Goal: Information Seeking & Learning: Compare options

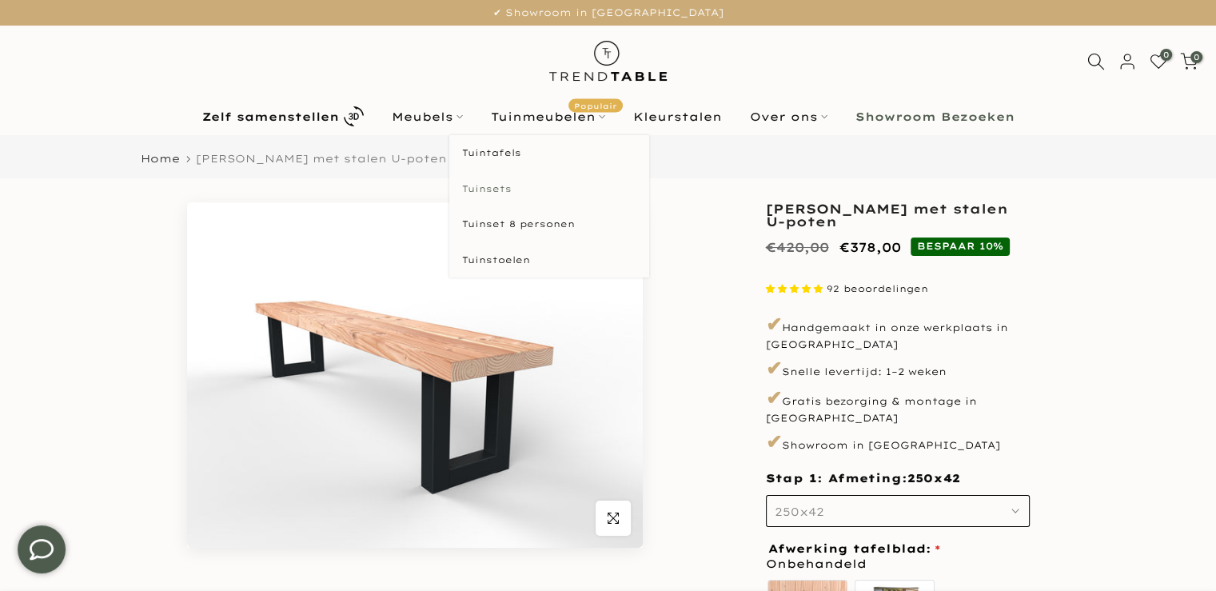
click at [492, 185] on link "Tuinsets" at bounding box center [549, 189] width 200 height 36
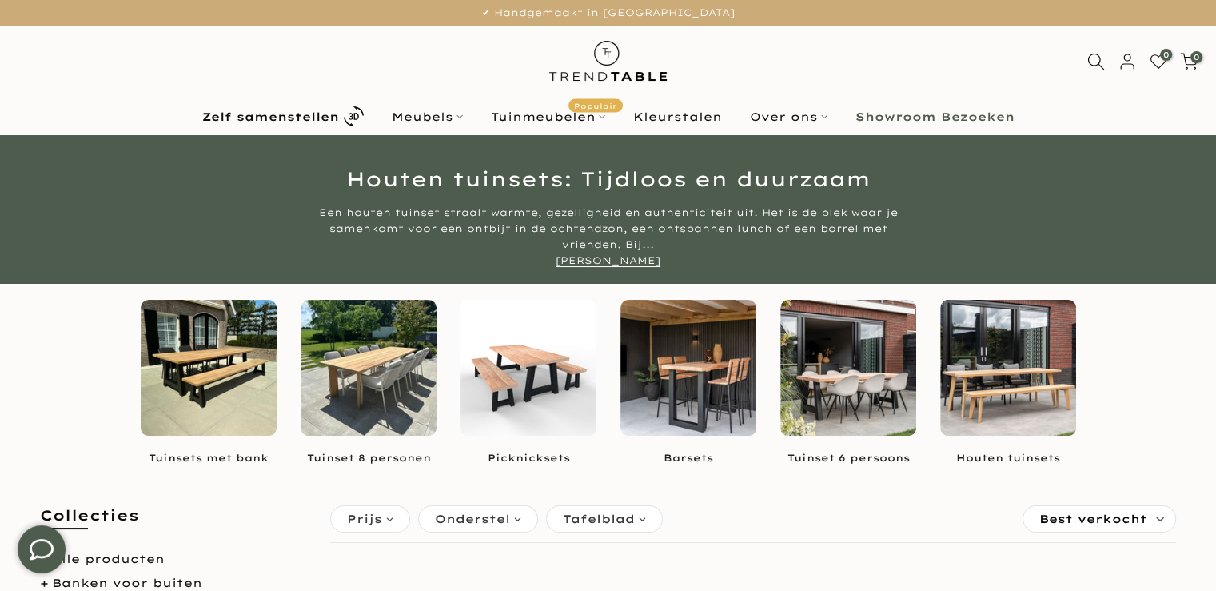
click at [857, 373] on img at bounding box center [848, 368] width 136 height 136
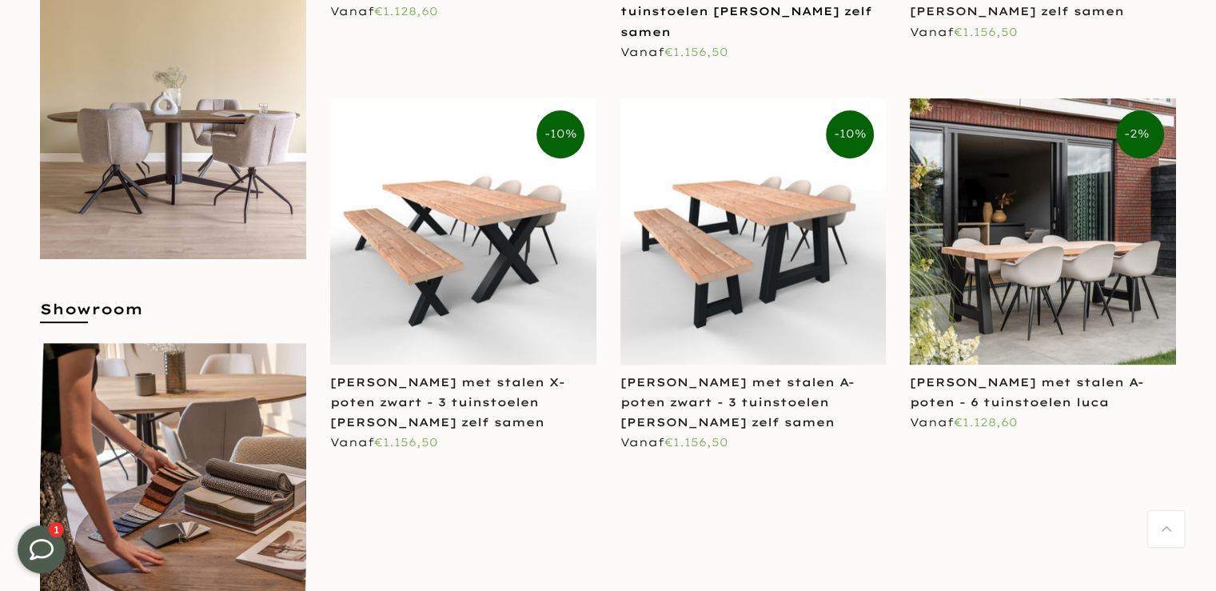
scroll to position [640, 0]
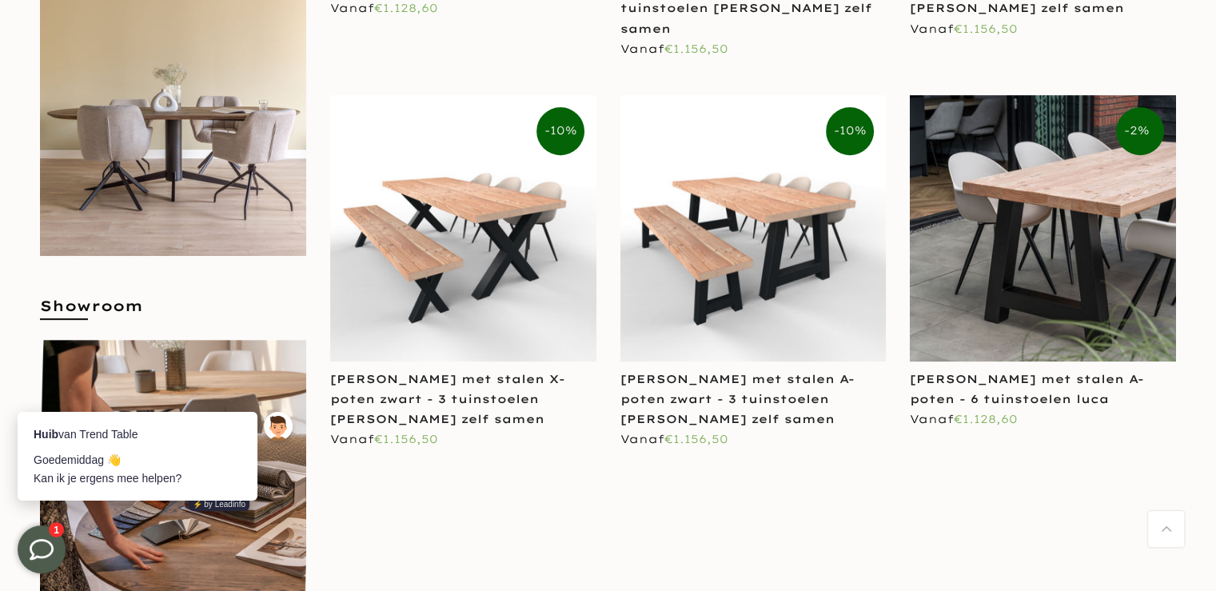
click at [1028, 247] on img at bounding box center [1043, 228] width 266 height 266
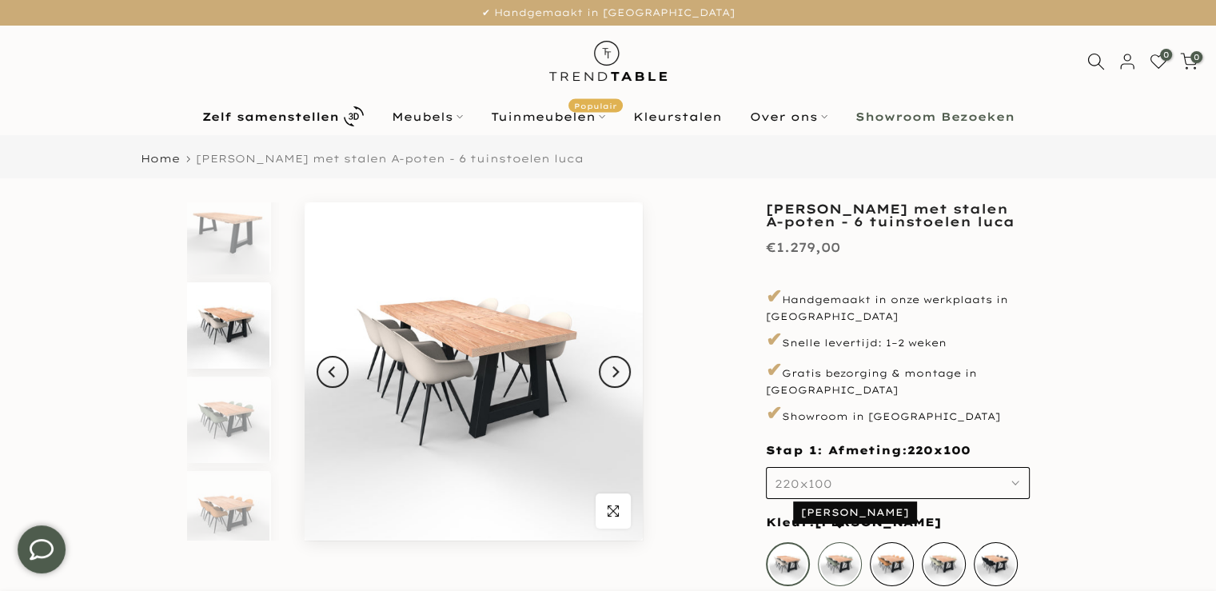
click at [843, 549] on div "Luca Forest" at bounding box center [840, 564] width 44 height 44
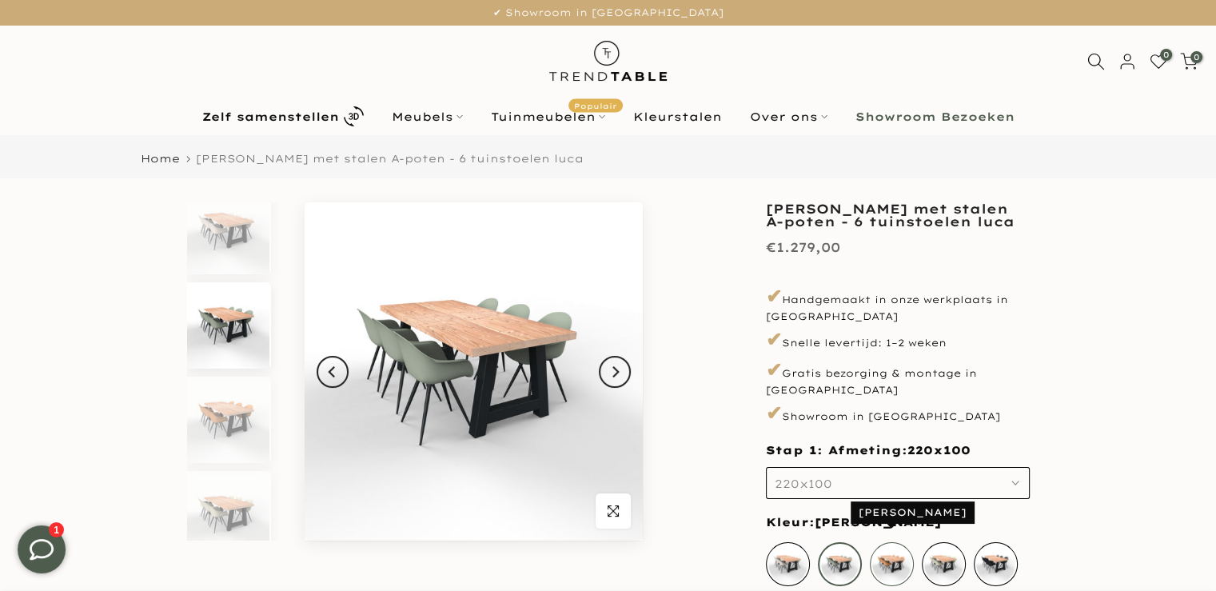
click at [900, 545] on div "Luca oker" at bounding box center [892, 564] width 44 height 44
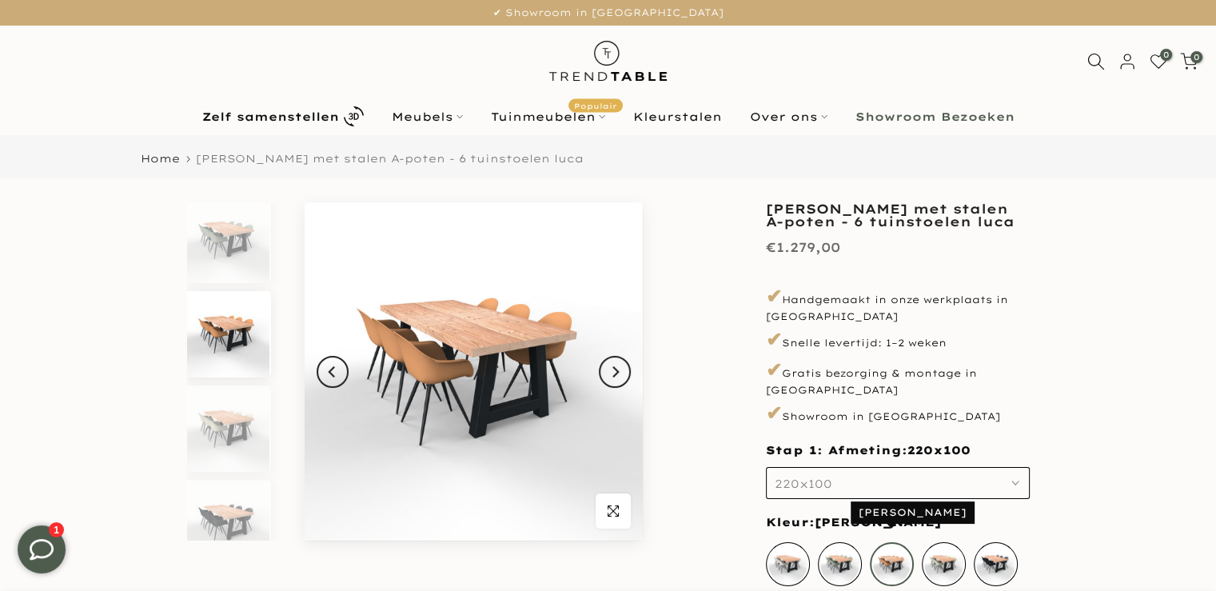
scroll to position [675, 0]
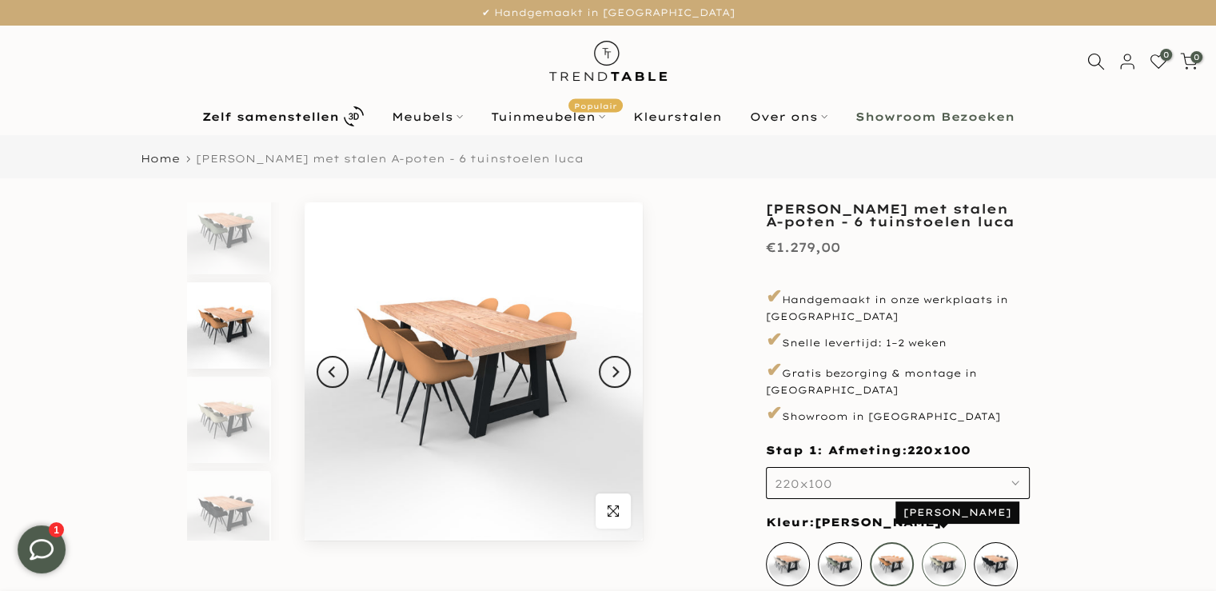
click at [948, 550] on div "Luca Breeze" at bounding box center [944, 564] width 44 height 44
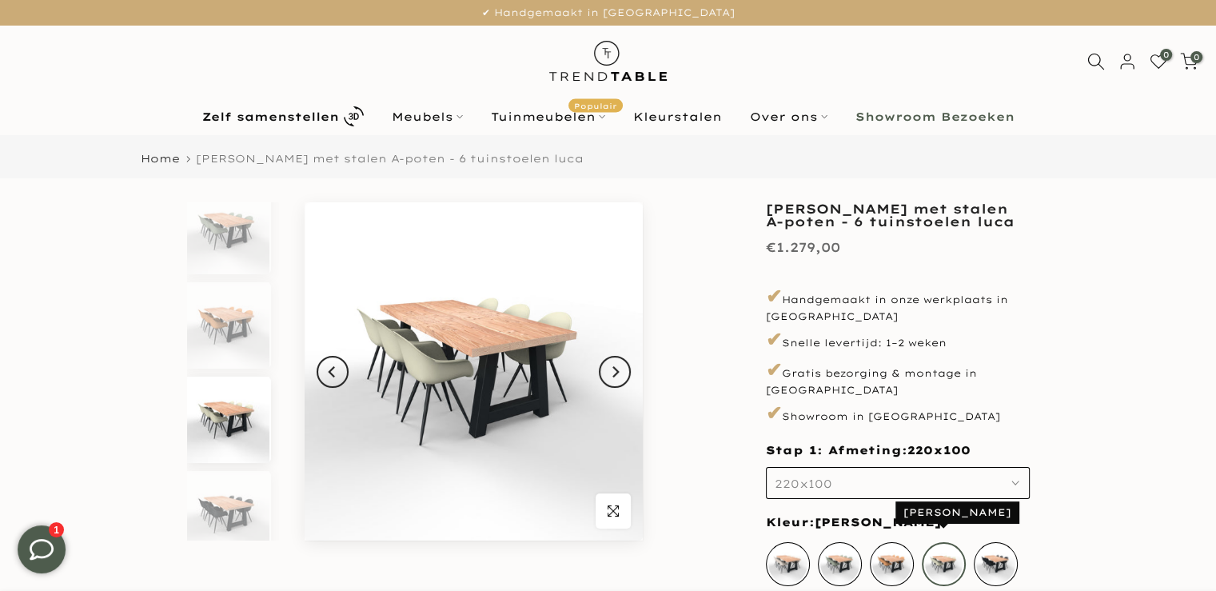
scroll to position [691, 0]
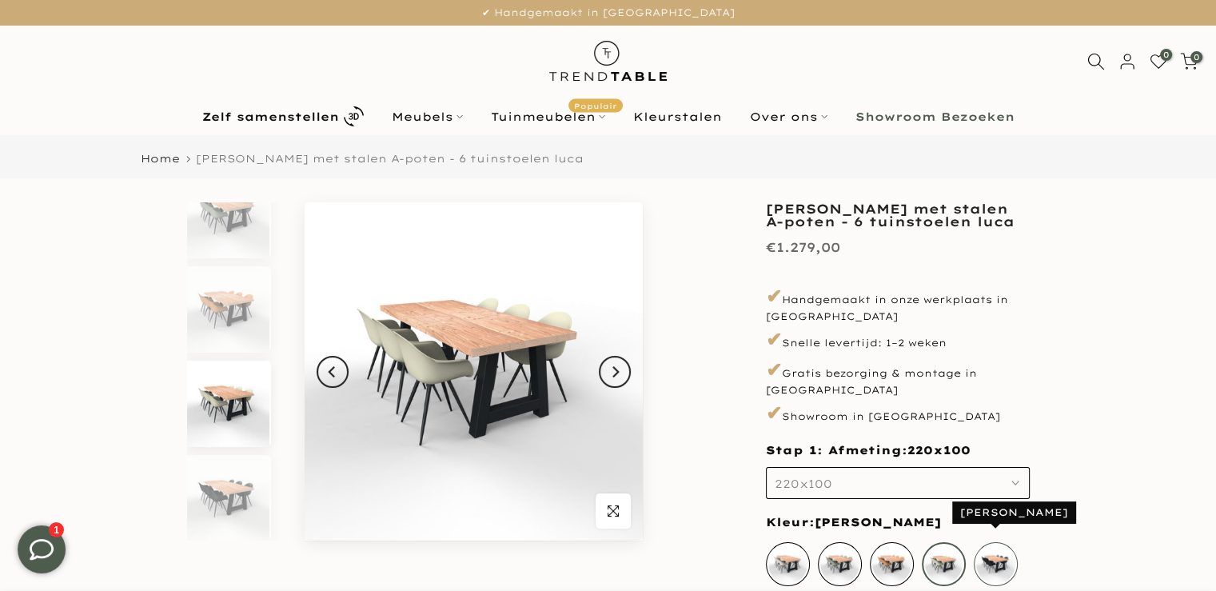
click at [1001, 545] on div "Luca black" at bounding box center [996, 564] width 44 height 44
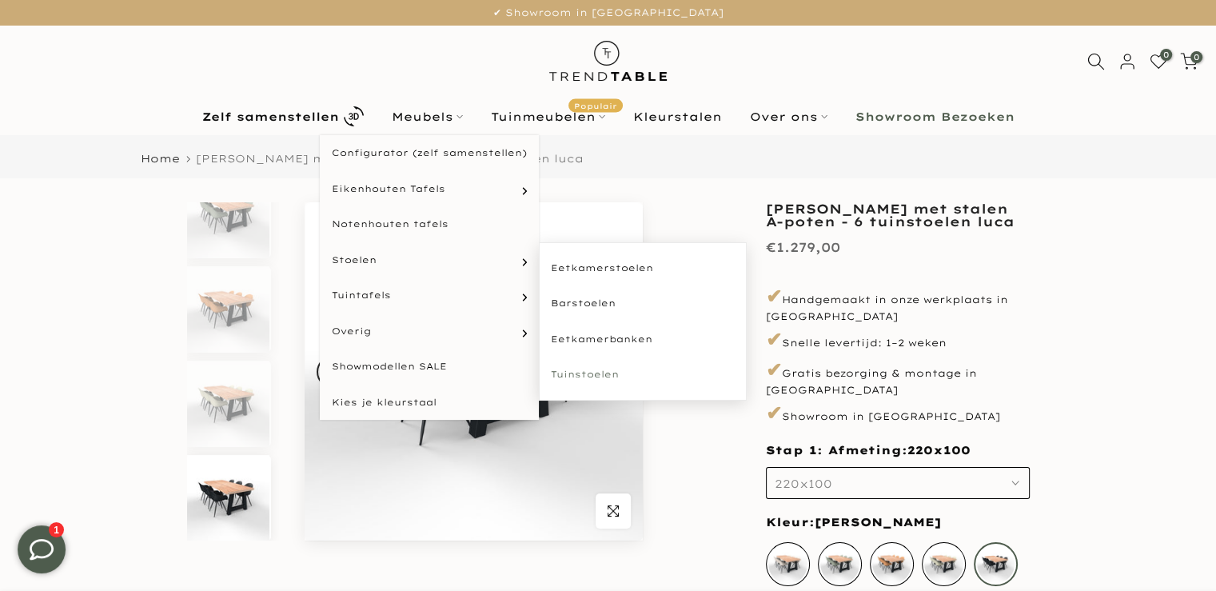
click at [576, 378] on link "Tuinstoelen" at bounding box center [643, 375] width 208 height 36
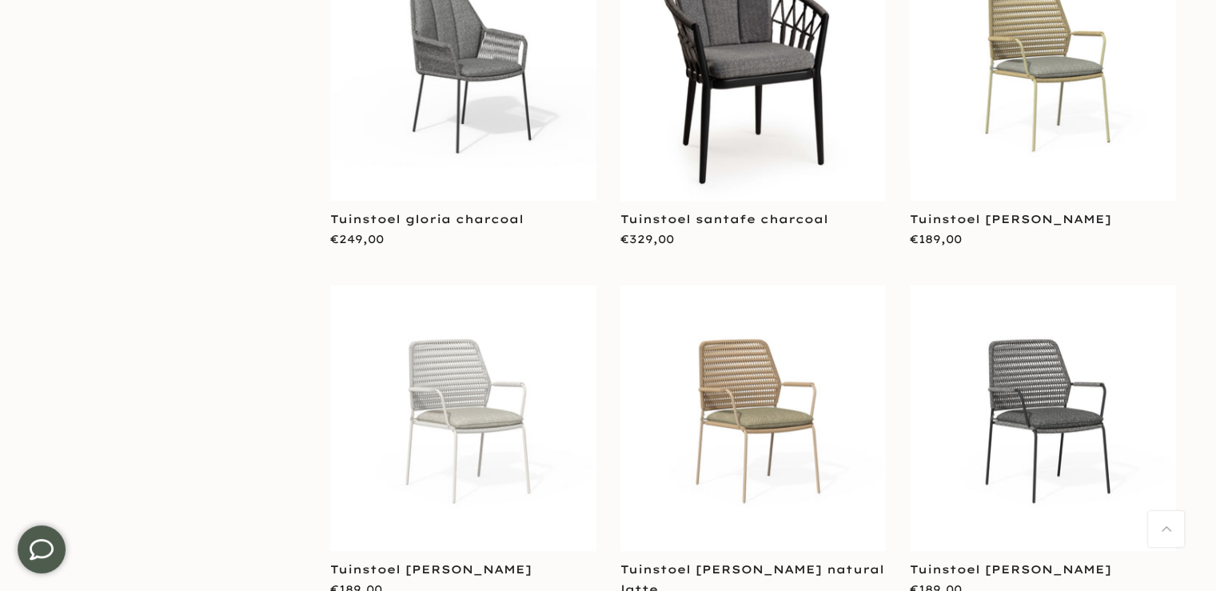
scroll to position [3278, 0]
